Goal: Find specific fact: Find specific fact

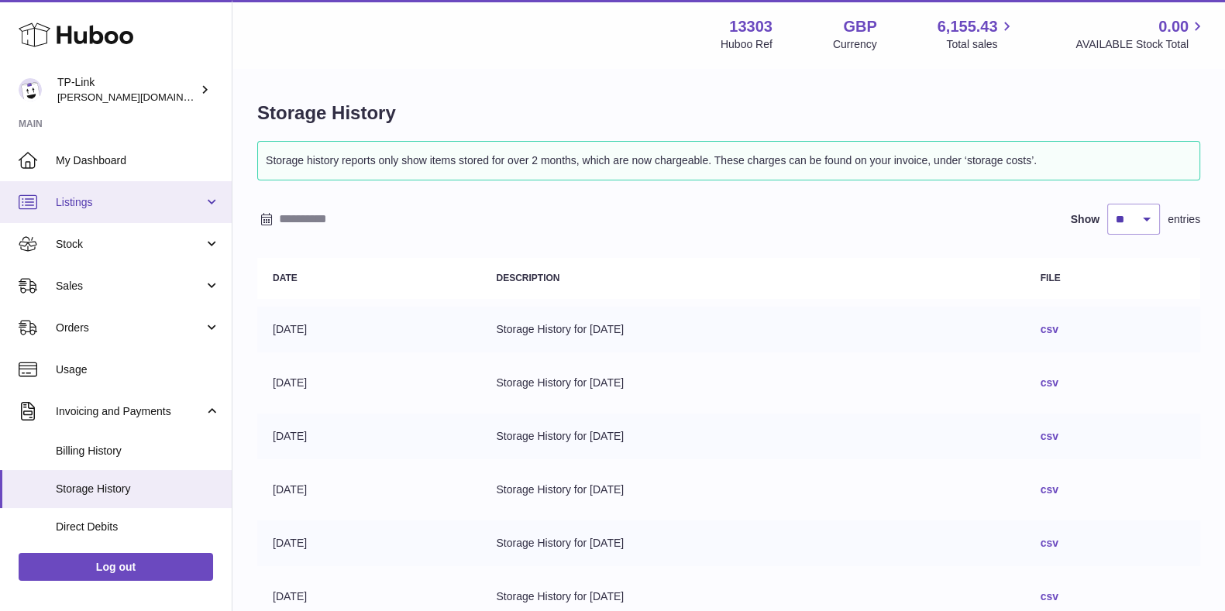
click at [88, 197] on span "Listings" at bounding box center [130, 202] width 148 height 15
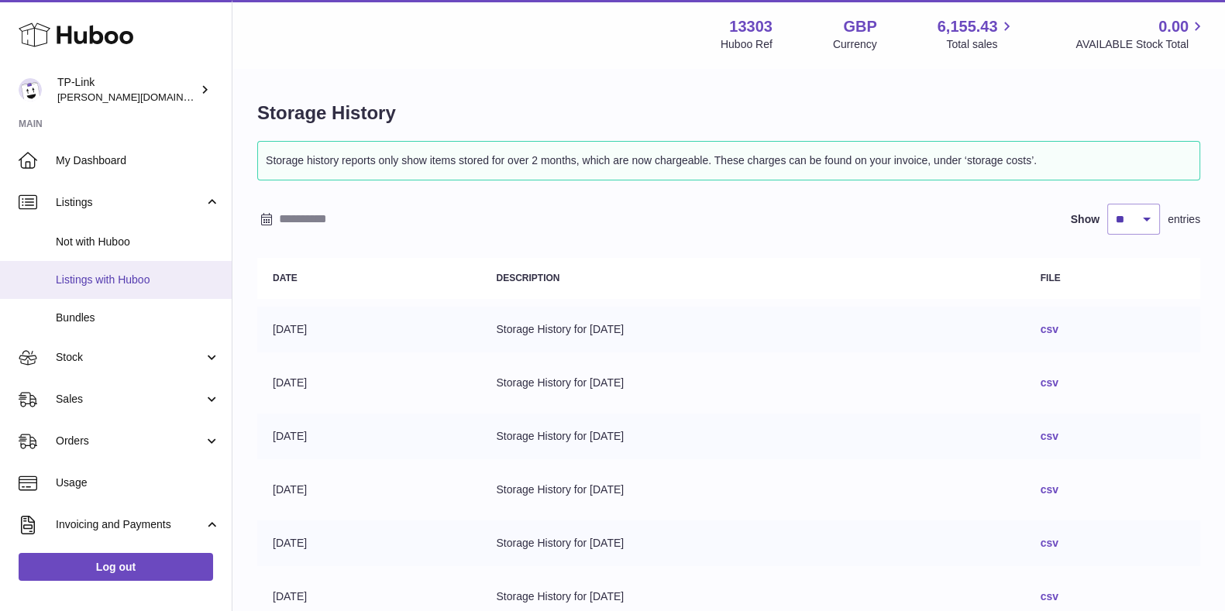
click at [116, 275] on span "Listings with Huboo" at bounding box center [138, 280] width 164 height 15
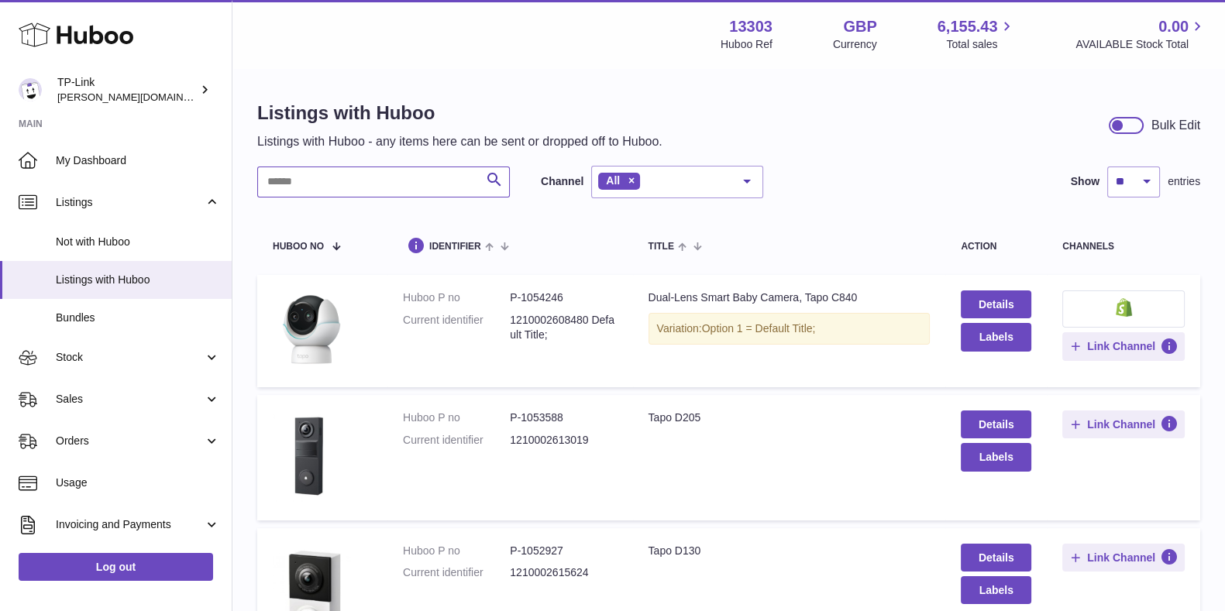
click at [342, 169] on input "text" at bounding box center [383, 182] width 253 height 31
paste input "******"
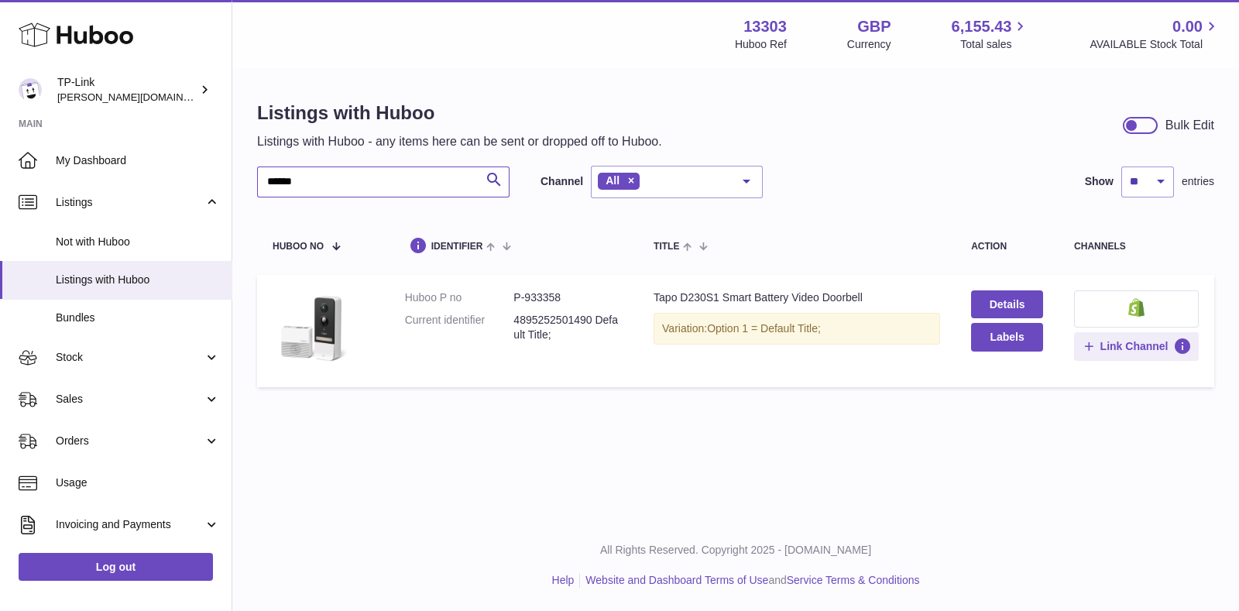
drag, startPoint x: 331, startPoint y: 189, endPoint x: 245, endPoint y: 172, distance: 87.7
click at [245, 172] on div "Listings with Huboo Listings with Huboo - any items here can be sent or dropped…" at bounding box center [735, 248] width 1007 height 356
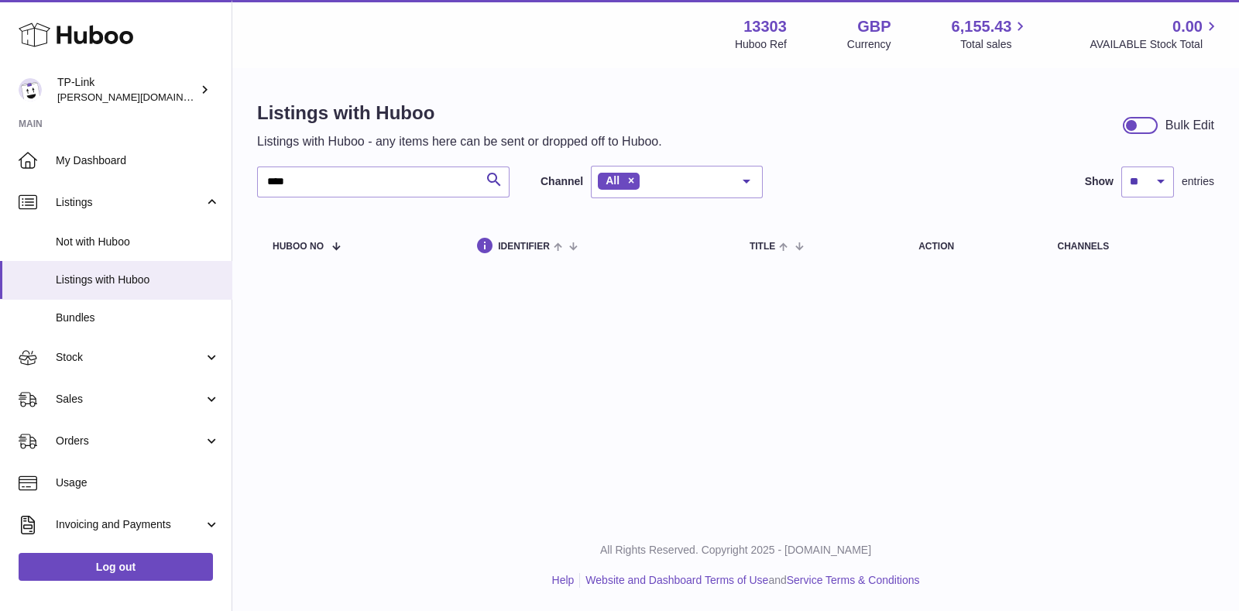
click at [364, 473] on div "Menu Huboo 13303 Huboo Ref GBP Currency 6,155.43 Total sales 0.00 AVAILABLE Sto…" at bounding box center [735, 260] width 1007 height 520
click at [422, 459] on div "Menu Huboo 13303 Huboo Ref GBP Currency 6,155.43 Total sales 0.00 AVAILABLE Sto…" at bounding box center [735, 260] width 1007 height 520
click at [436, 377] on div "Menu Huboo 13303 Huboo Ref GBP Currency 6,155.43 Total sales 0.00 AVAILABLE Sto…" at bounding box center [735, 260] width 1007 height 520
drag, startPoint x: 312, startPoint y: 171, endPoint x: 135, endPoint y: 170, distance: 177.4
click at [135, 170] on div "Huboo TP-Link susie.li@tp-link.com Main My Dashboard Listings Not with Huboo Li…" at bounding box center [619, 305] width 1239 height 611
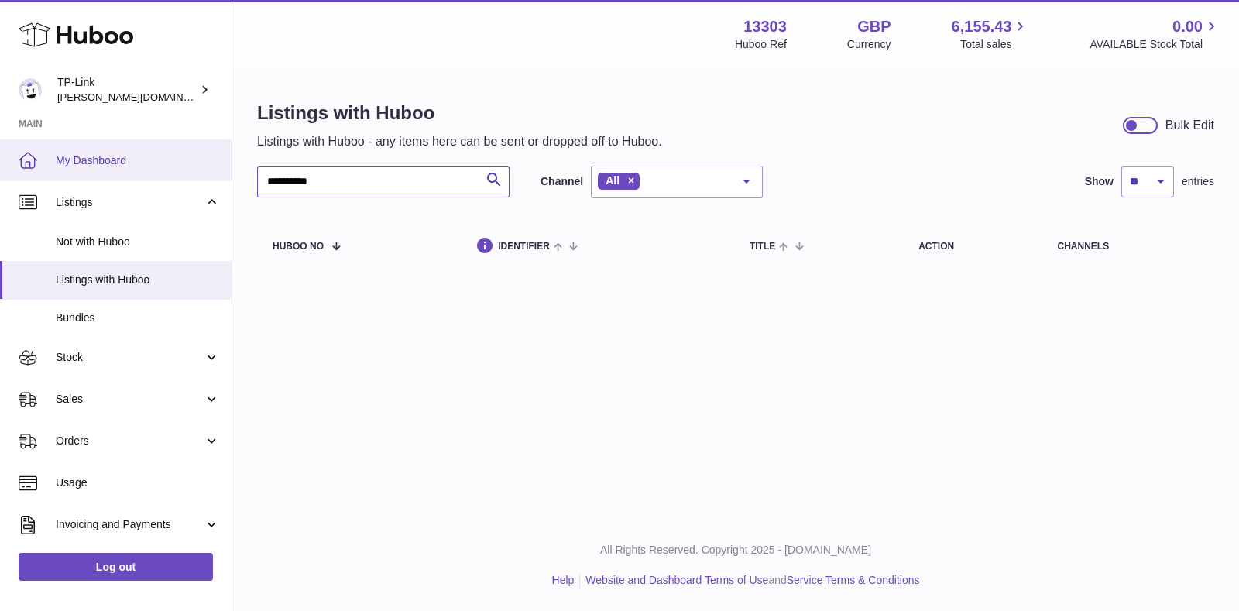
type input "**********"
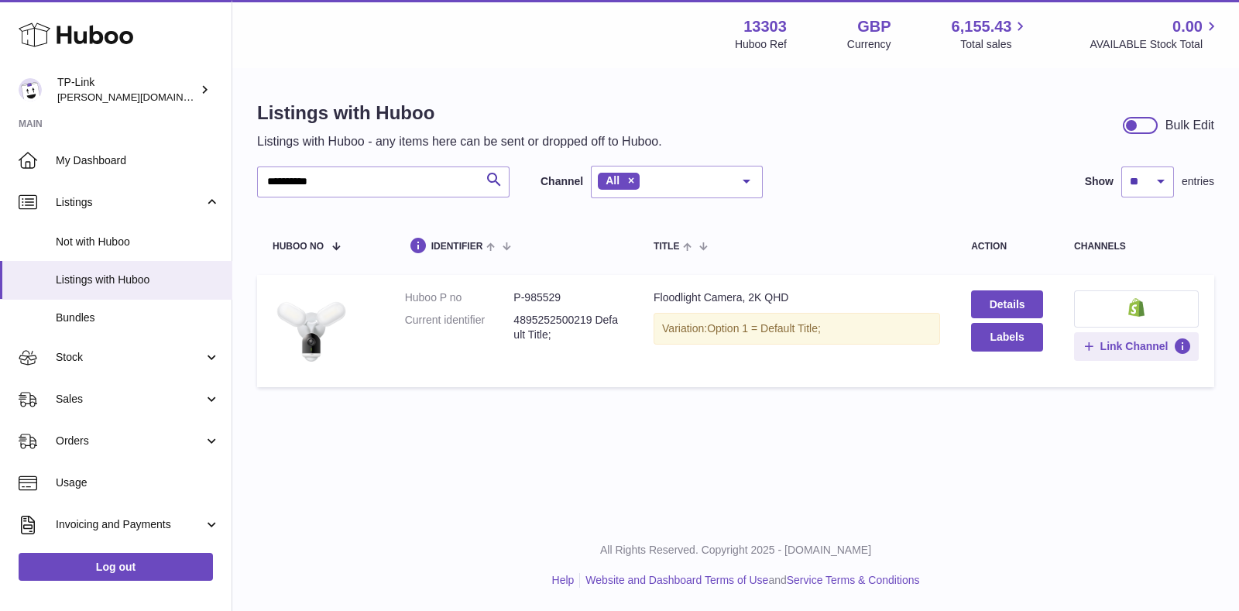
click at [531, 293] on dd "P-985529" at bounding box center [568, 297] width 109 height 15
copy dd "985529"
